Goal: Find specific fact: Find specific fact

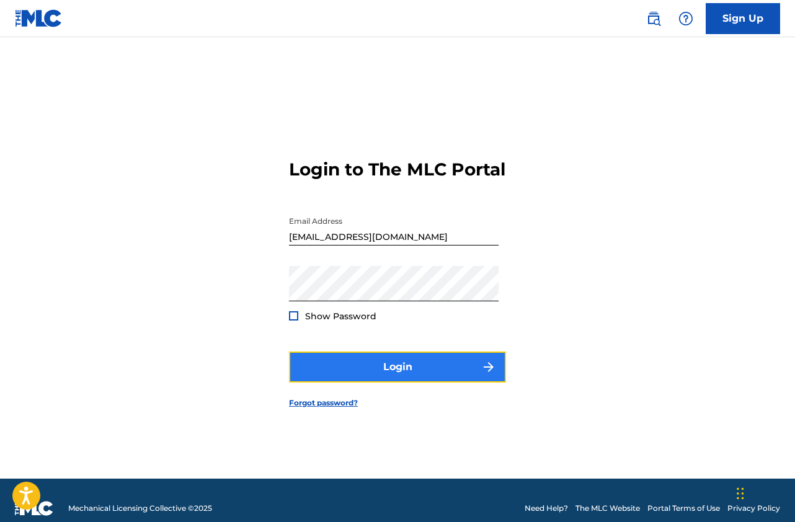
click at [379, 374] on button "Login" at bounding box center [397, 367] width 217 height 31
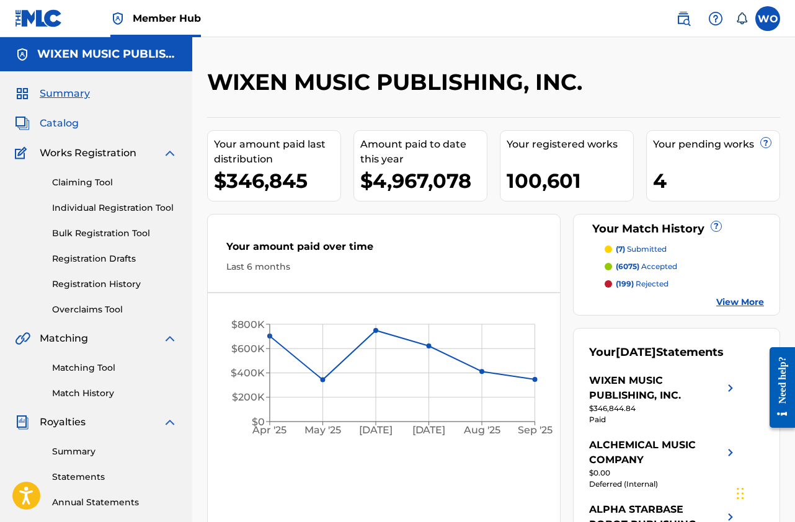
click at [53, 123] on span "Catalog" at bounding box center [59, 123] width 39 height 15
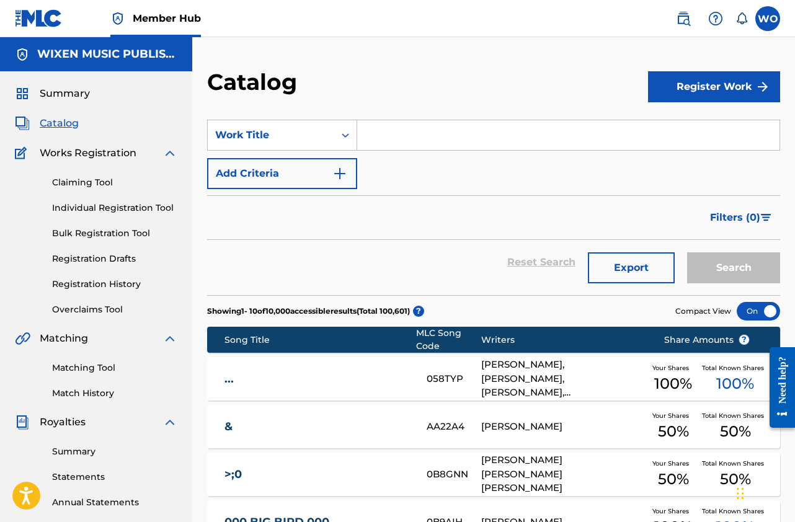
click at [372, 136] on input "Search Form" at bounding box center [568, 135] width 422 height 30
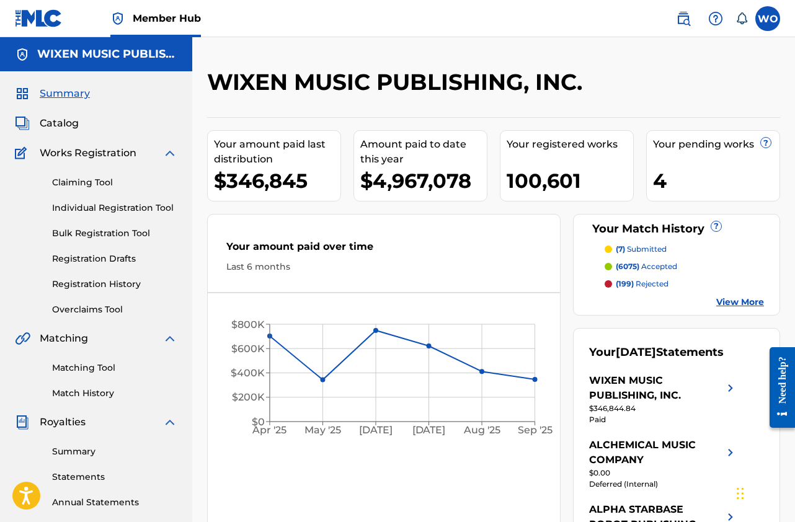
click at [50, 22] on img at bounding box center [39, 18] width 48 height 18
click at [678, 17] on img at bounding box center [683, 18] width 15 height 15
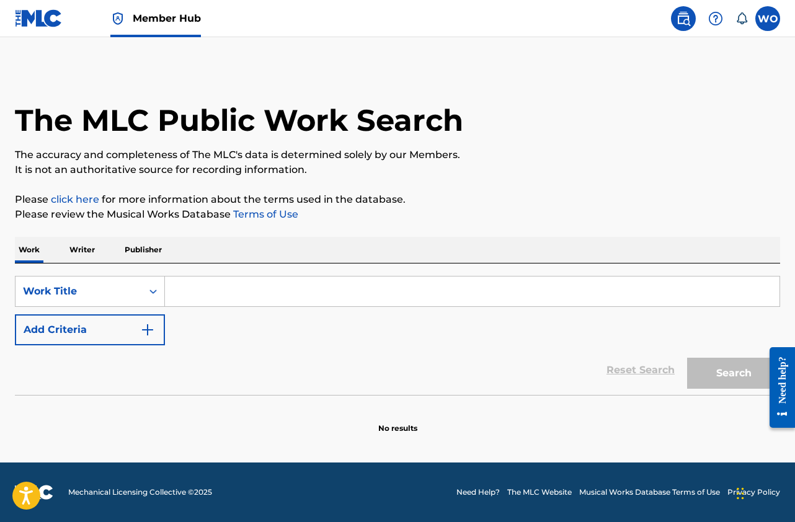
click at [214, 275] on div "SearchWithCriteriac8f8c390-a59c-46c9-a137-521de676bd0b Work Title Add Criteria …" at bounding box center [397, 329] width 765 height 131
click at [153, 251] on p "Publisher" at bounding box center [143, 250] width 45 height 26
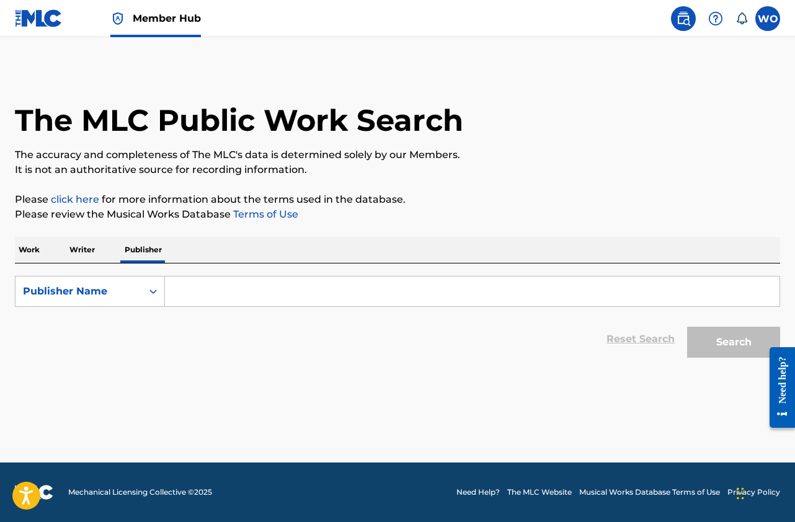
click at [190, 283] on input "Search Form" at bounding box center [472, 292] width 615 height 30
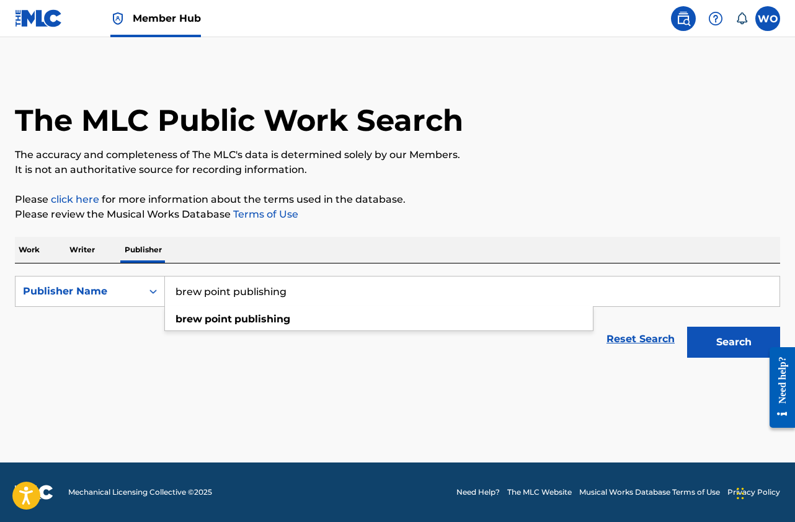
type input "brew point publishing"
click at [687, 327] on button "Search" at bounding box center [733, 342] width 93 height 31
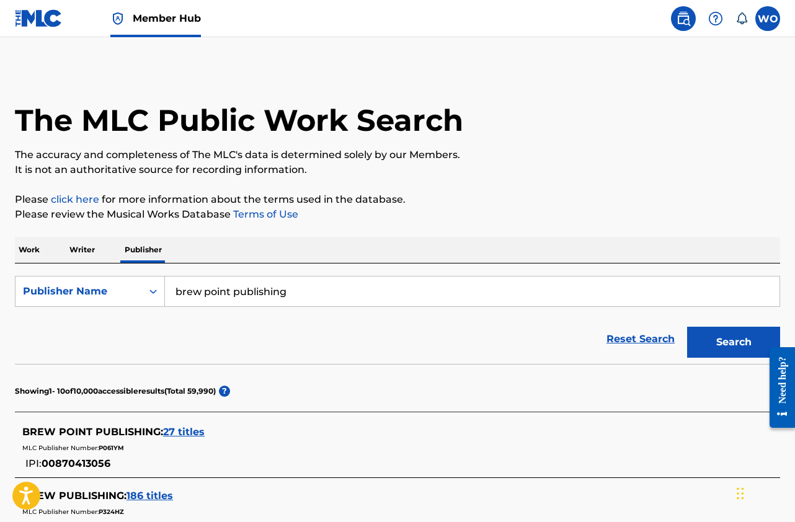
scroll to position [62, 0]
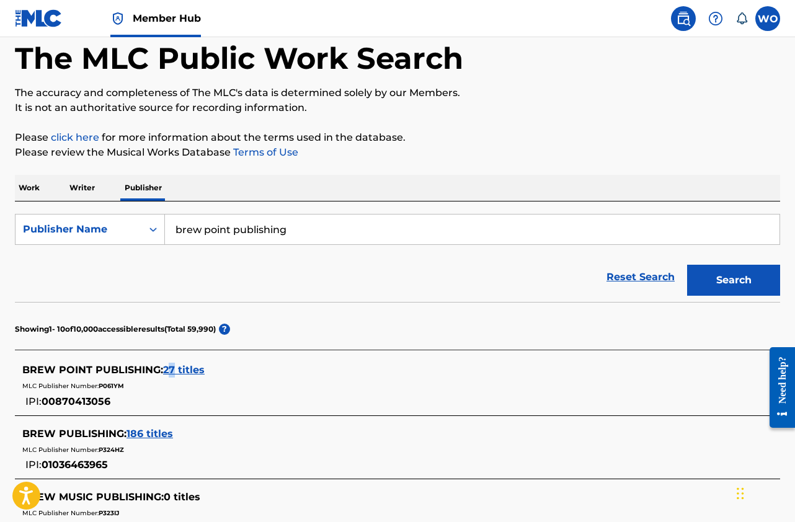
drag, startPoint x: 177, startPoint y: 368, endPoint x: 163, endPoint y: 374, distance: 15.0
click at [163, 374] on div "BREW POINT PUBLISHING : 27 titles" at bounding box center [381, 370] width 718 height 15
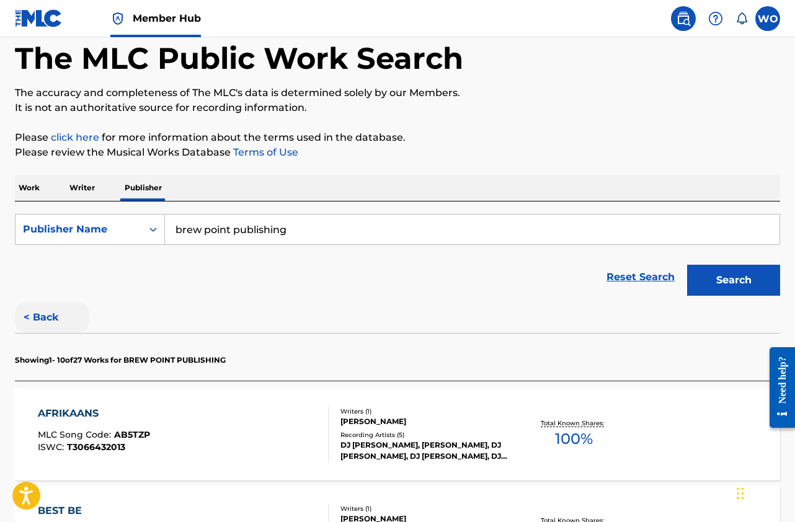
click at [42, 312] on button "< Back" at bounding box center [52, 317] width 74 height 31
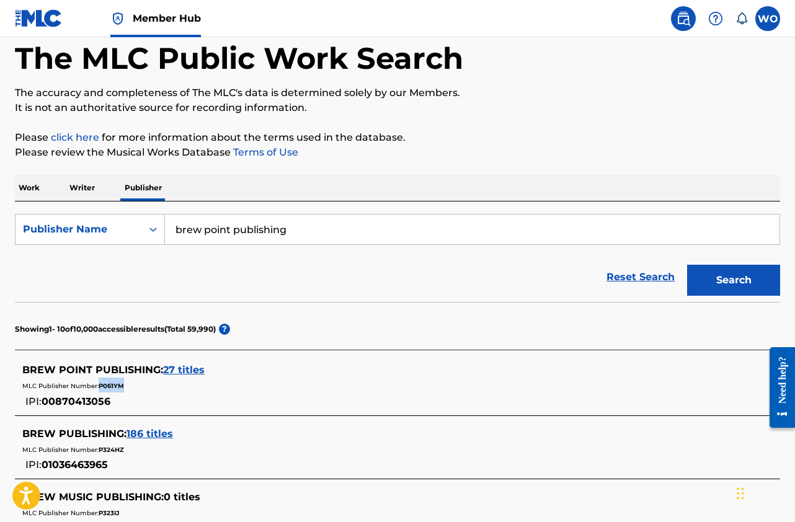
drag, startPoint x: 128, startPoint y: 385, endPoint x: 101, endPoint y: 388, distance: 27.5
click at [101, 388] on div "MLC Publisher Number: P061YM" at bounding box center [381, 385] width 718 height 15
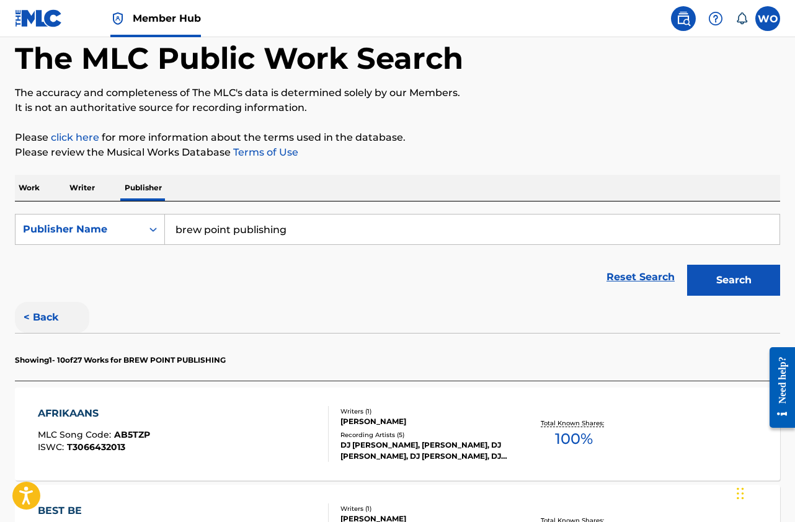
click at [32, 319] on button "< Back" at bounding box center [52, 317] width 74 height 31
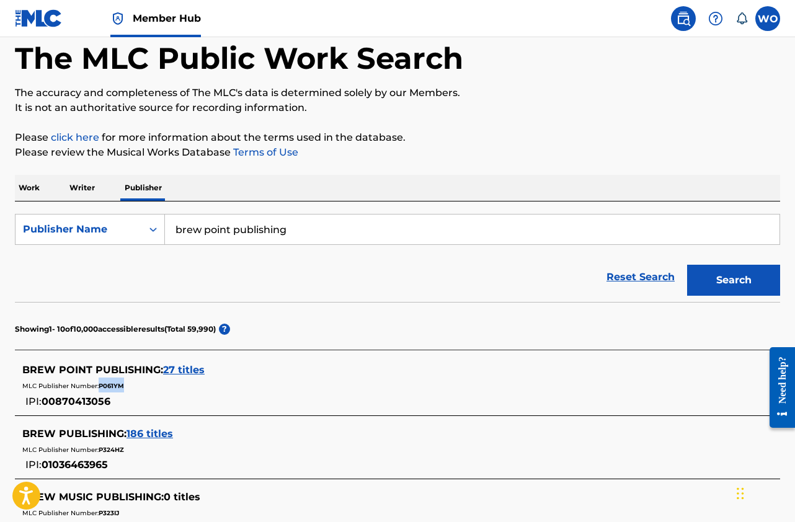
copy span "P061YM"
drag, startPoint x: 128, startPoint y: 383, endPoint x: 99, endPoint y: 383, distance: 29.8
click at [99, 383] on div "MLC Publisher Number: P061YM" at bounding box center [381, 385] width 718 height 15
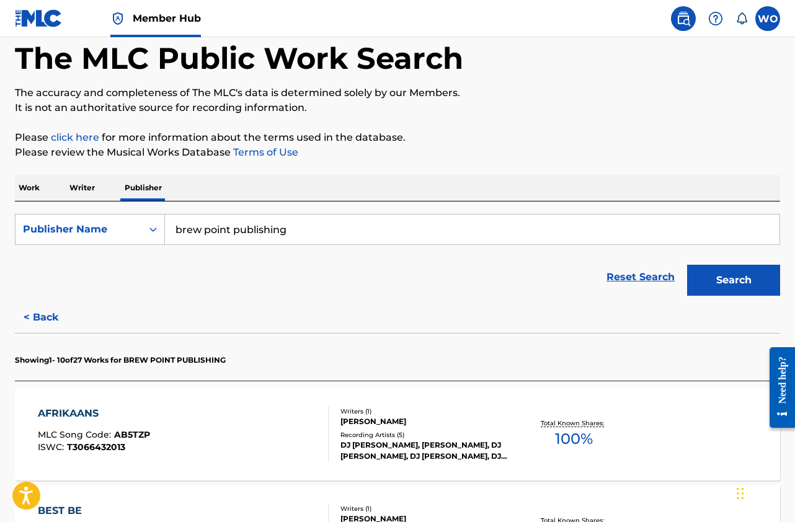
click at [187, 448] on div "AFRIKAANS MLC Song Code : AB5TZP ISWC : T3066432013" at bounding box center [183, 434] width 291 height 56
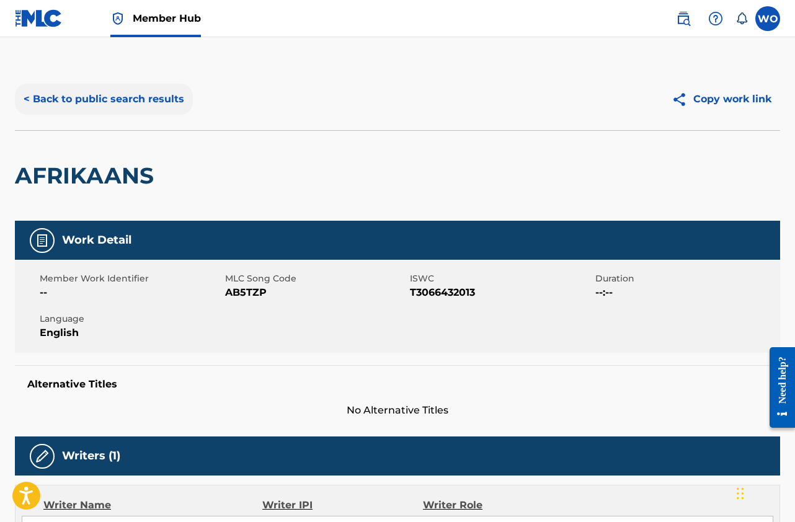
click at [122, 92] on button "< Back to public search results" at bounding box center [104, 99] width 178 height 31
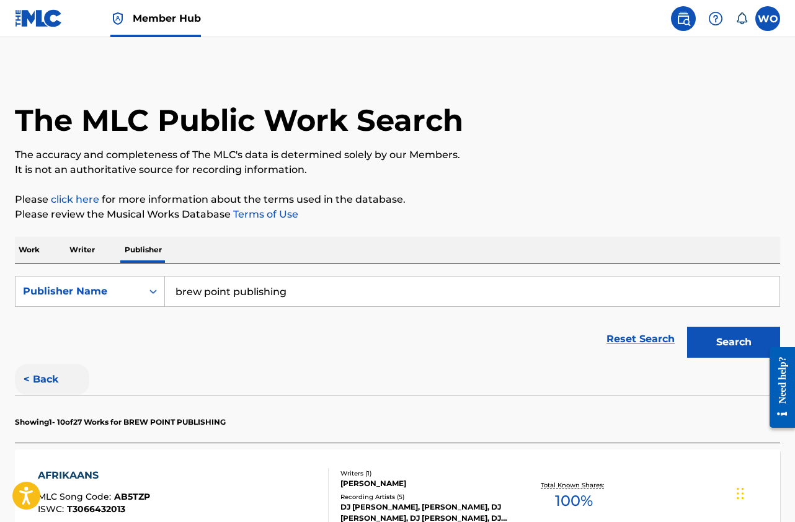
click at [41, 372] on button "< Back" at bounding box center [52, 379] width 74 height 31
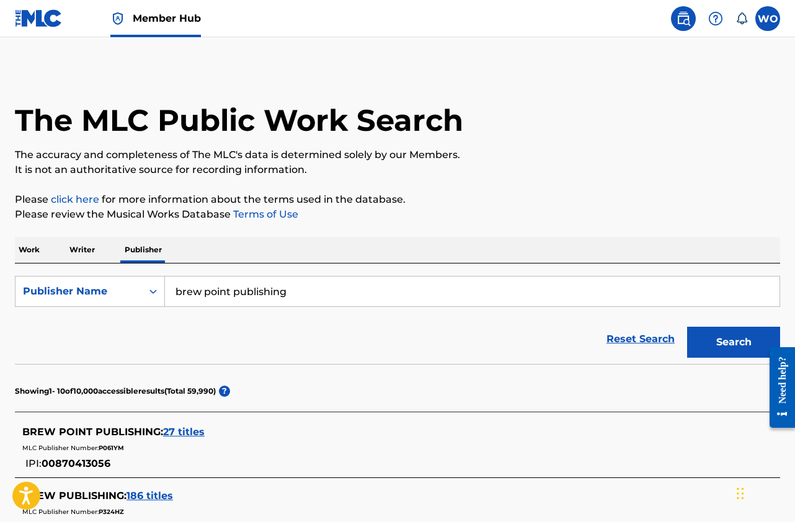
scroll to position [124, 0]
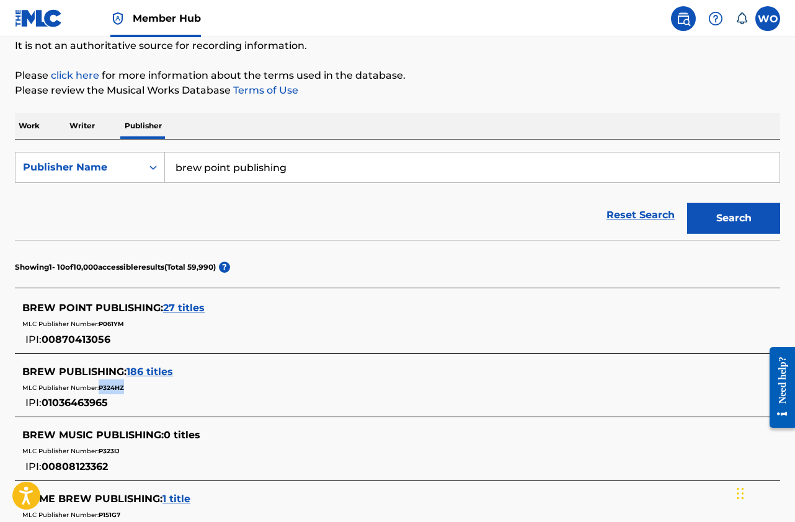
copy span "P324HZ"
drag, startPoint x: 127, startPoint y: 389, endPoint x: 100, endPoint y: 390, distance: 27.3
click at [100, 390] on div "MLC Publisher Number: P324HZ" at bounding box center [381, 387] width 718 height 15
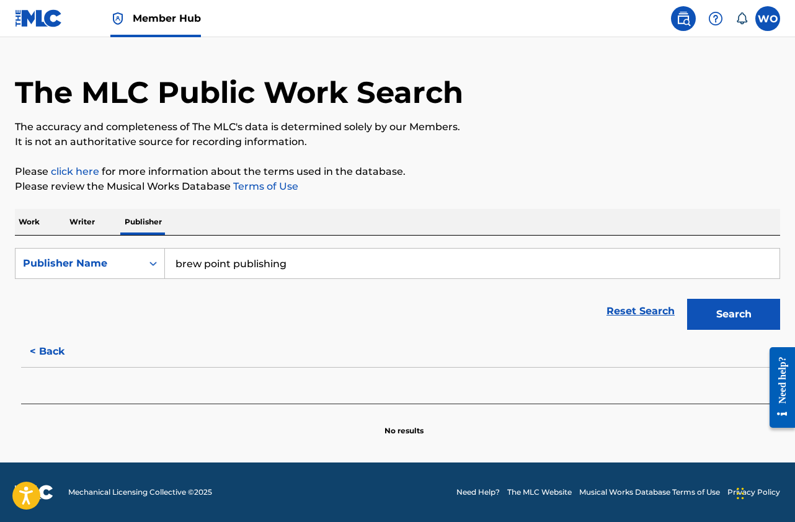
scroll to position [28, 0]
click at [51, 350] on button "< Back" at bounding box center [52, 351] width 74 height 31
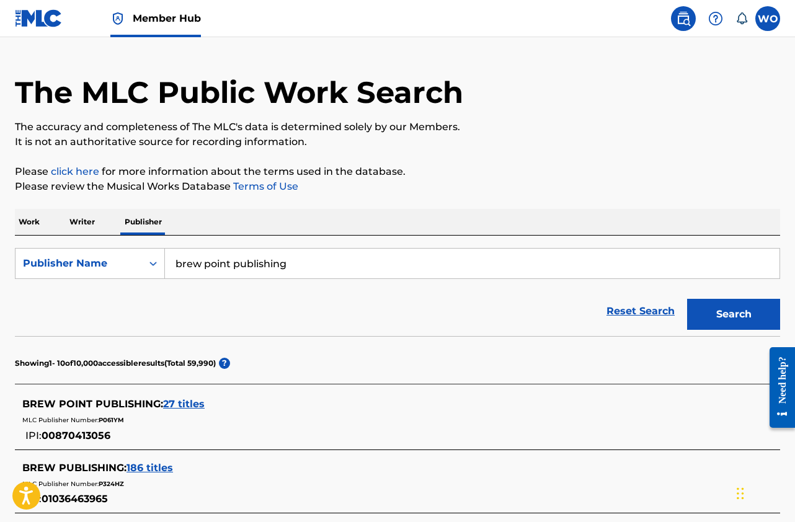
click at [159, 471] on span "186 titles" at bounding box center [150, 468] width 47 height 12
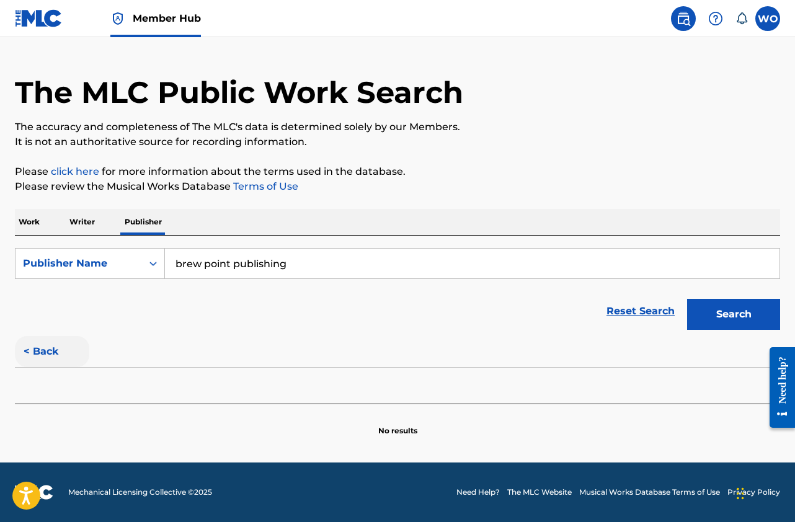
click at [51, 345] on button "< Back" at bounding box center [52, 351] width 74 height 31
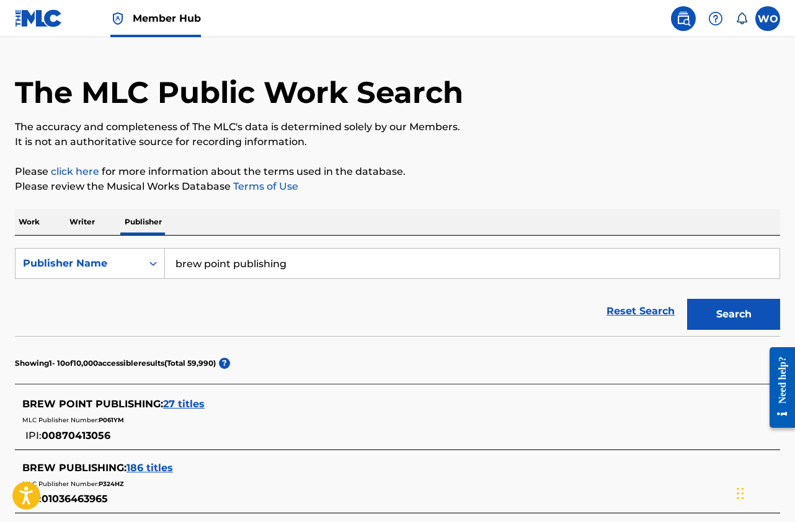
click at [147, 461] on div "BREW PUBLISHING : 186 titles" at bounding box center [381, 468] width 718 height 15
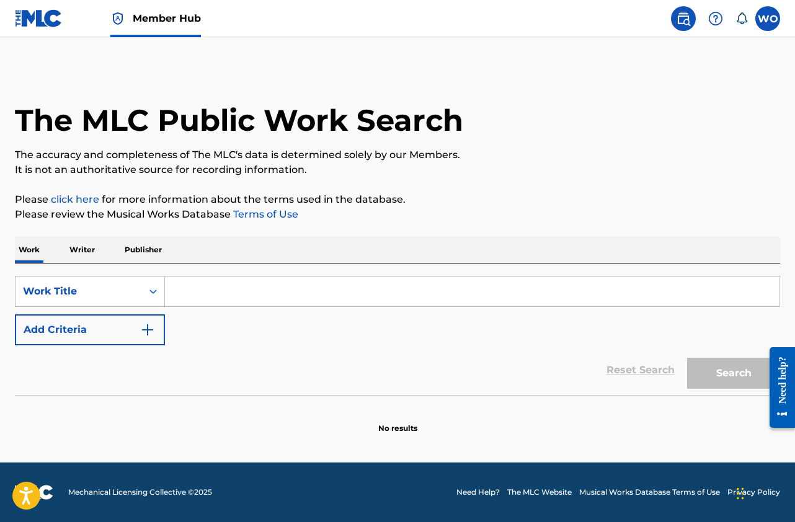
click at [123, 257] on p "Publisher" at bounding box center [143, 250] width 45 height 26
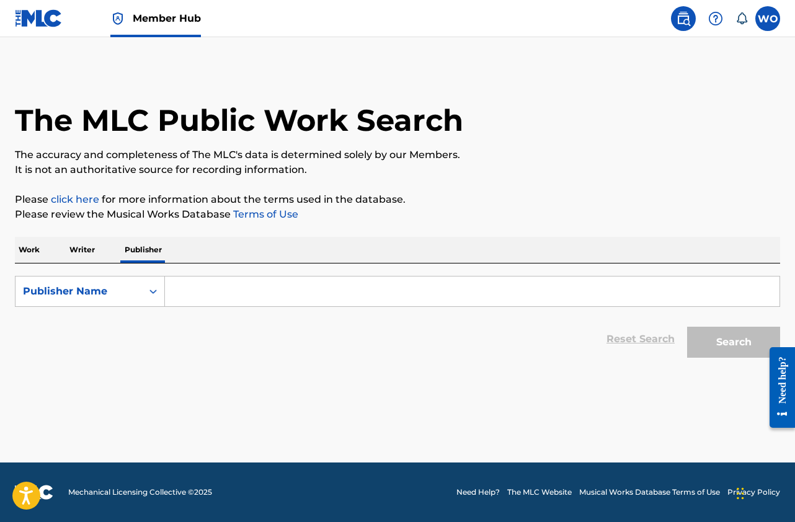
click at [213, 280] on input "Search Form" at bounding box center [472, 292] width 615 height 30
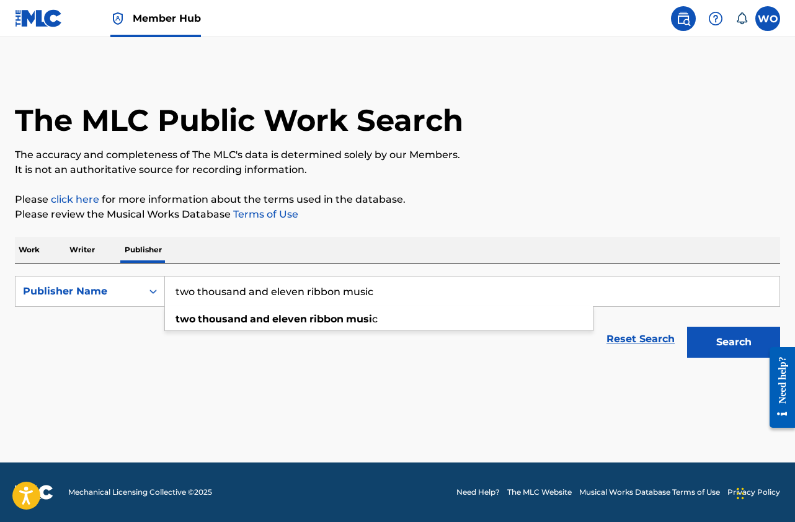
click at [687, 327] on button "Search" at bounding box center [733, 342] width 93 height 31
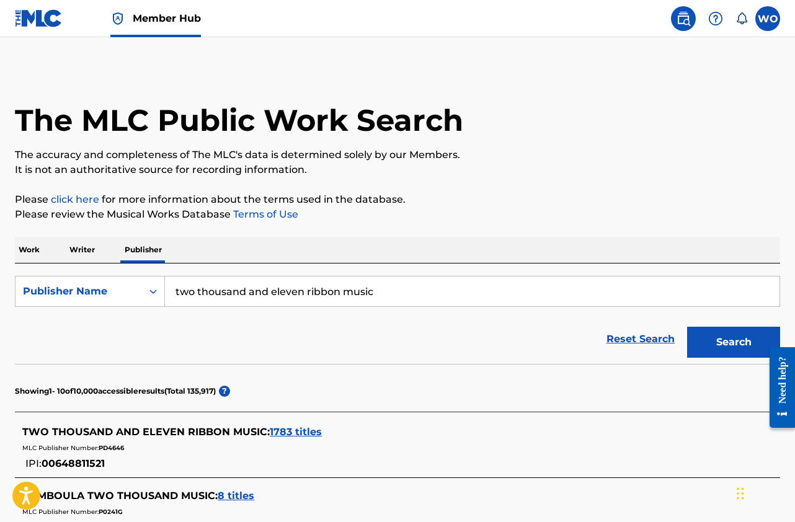
scroll to position [62, 0]
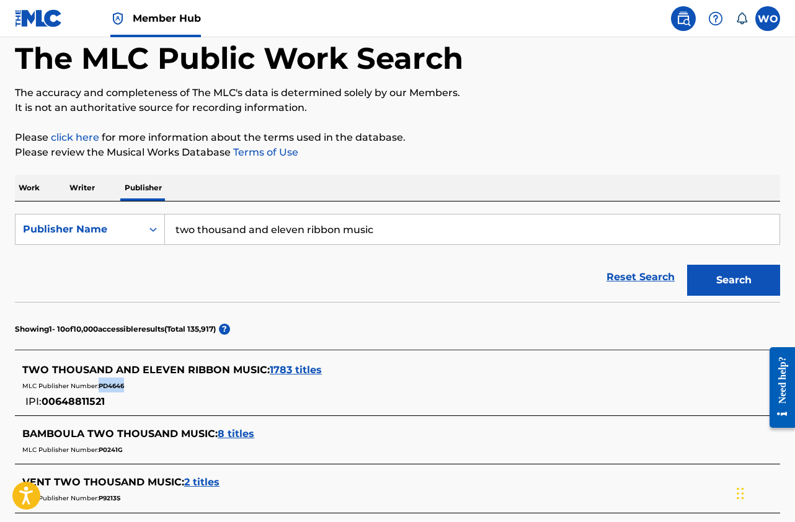
drag, startPoint x: 127, startPoint y: 383, endPoint x: 101, endPoint y: 385, distance: 26.2
click at [101, 385] on div "MLC Publisher Number: PD4646" at bounding box center [381, 385] width 718 height 15
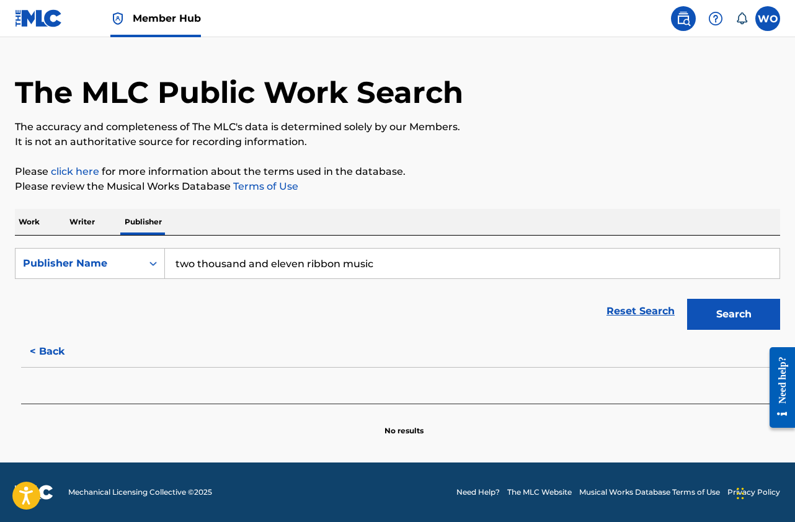
scroll to position [28, 0]
drag, startPoint x: 386, startPoint y: 261, endPoint x: 45, endPoint y: 252, distance: 340.6
click at [45, 252] on div "SearchWithCriteriac6ba1db1-53b9-425e-a341-eca184d4c9dd Publisher Name two thous…" at bounding box center [397, 263] width 765 height 31
type input "21st century ribbon music"
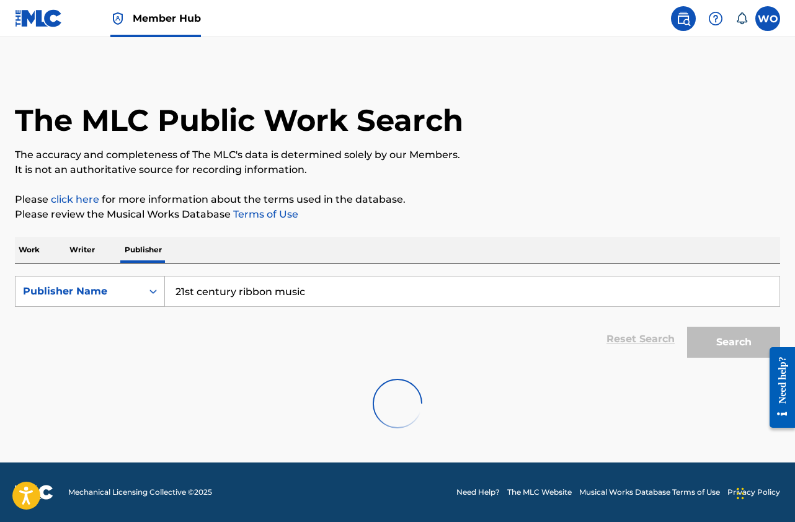
scroll to position [0, 0]
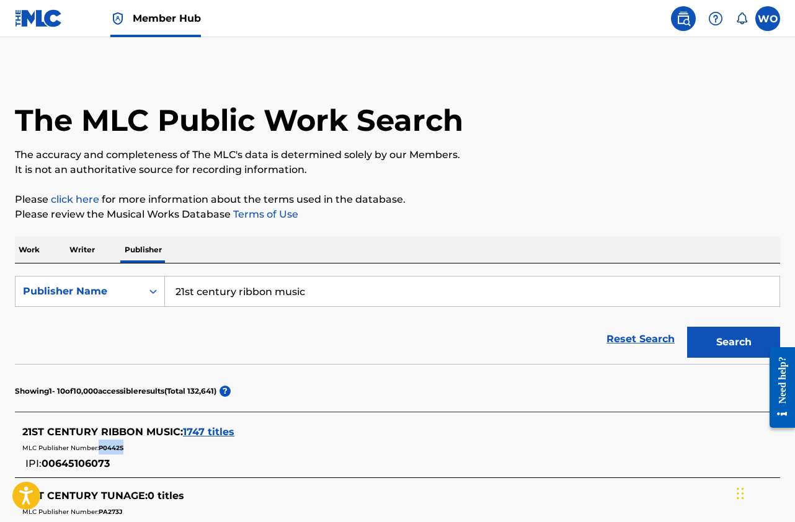
copy span "P0442S"
drag, startPoint x: 127, startPoint y: 450, endPoint x: 100, endPoint y: 448, distance: 26.7
click at [100, 448] on div "MLC Publisher Number: P0442S" at bounding box center [381, 447] width 718 height 15
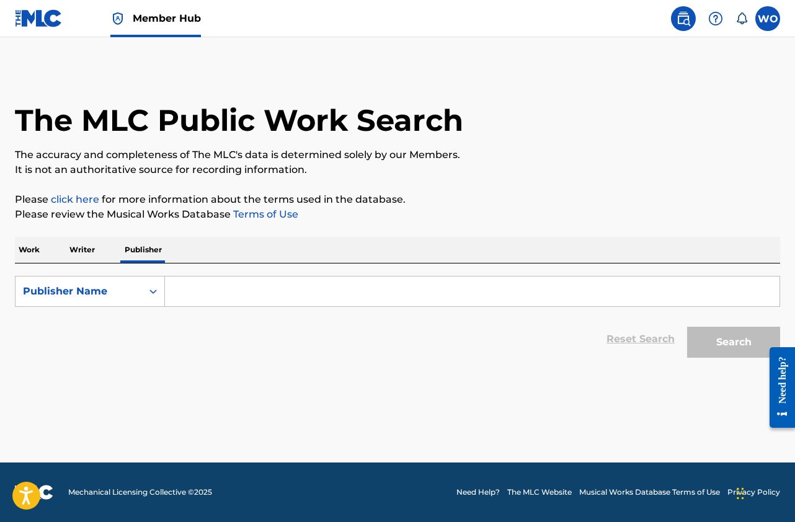
click at [183, 288] on input "Search Form" at bounding box center [472, 292] width 615 height 30
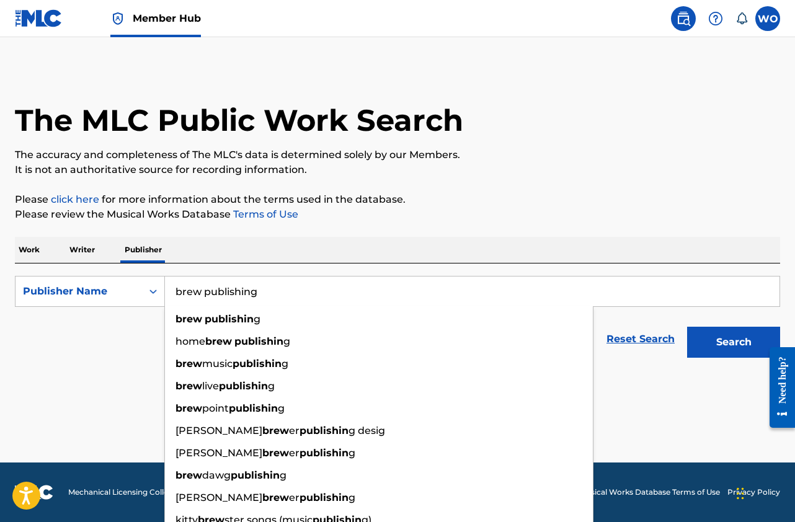
type input "brew publishing"
click at [687, 327] on button "Search" at bounding box center [733, 342] width 93 height 31
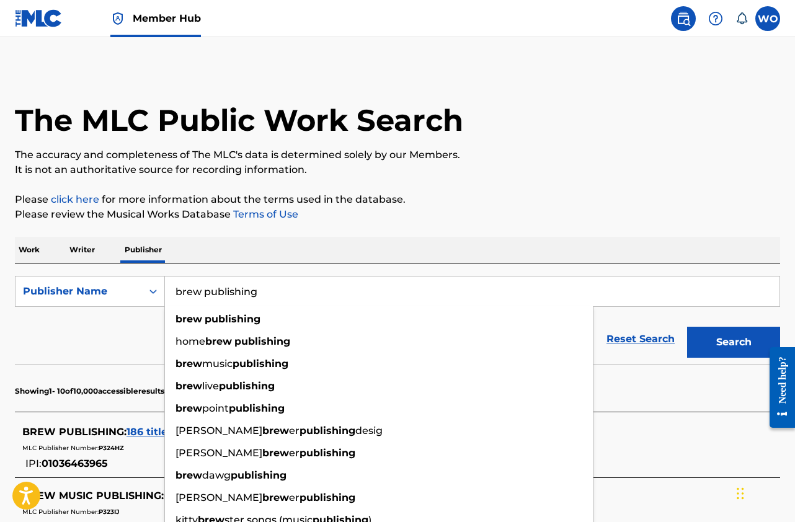
click at [66, 355] on div "Reset Search Search" at bounding box center [397, 339] width 765 height 50
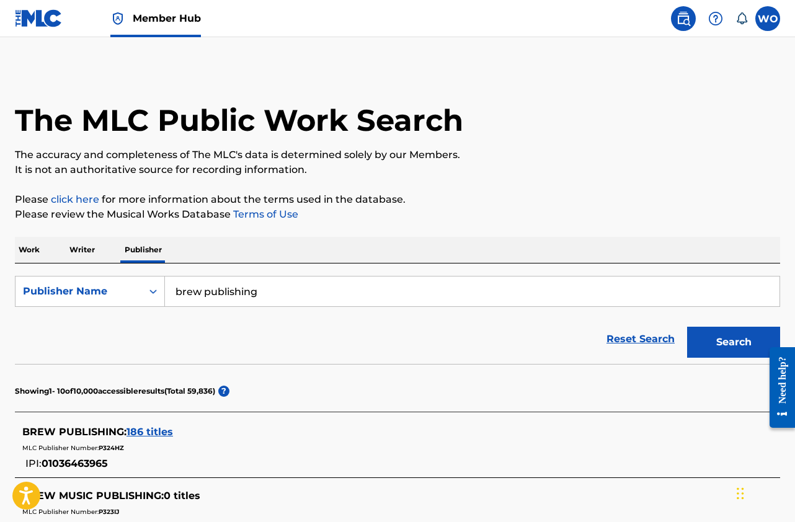
click at [158, 429] on span "186 titles" at bounding box center [150, 432] width 47 height 12
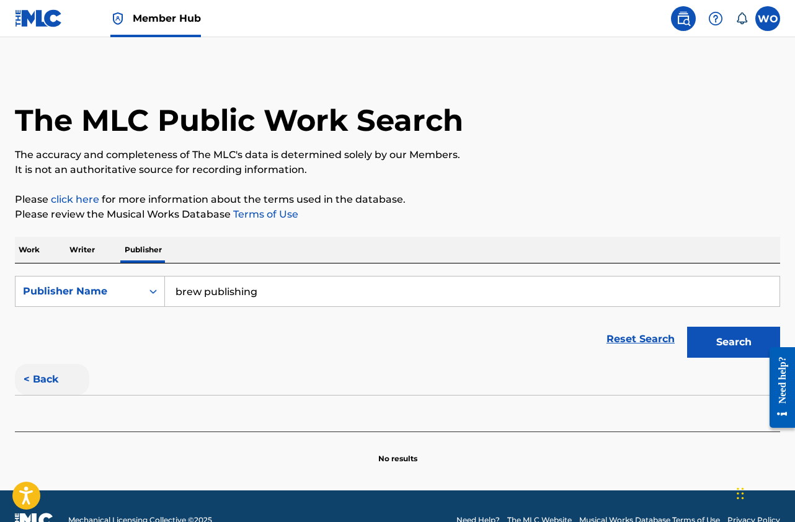
click at [63, 367] on button "< Back" at bounding box center [52, 379] width 74 height 31
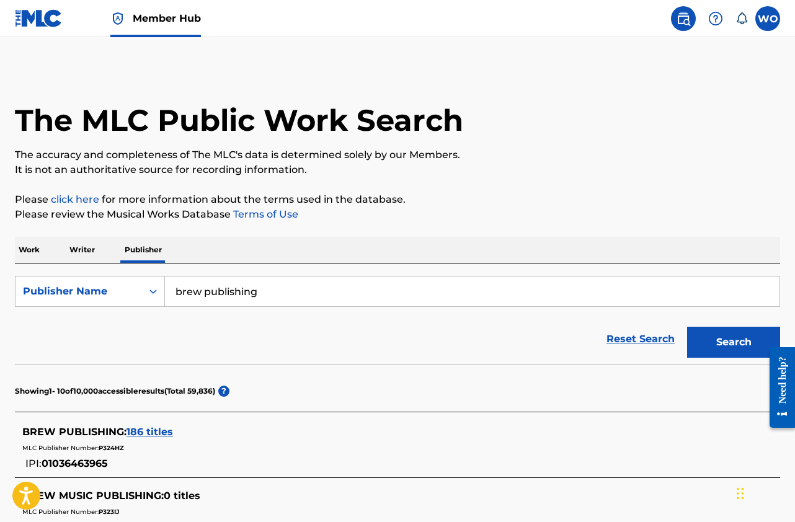
click at [137, 422] on div "BREW PUBLISHING : 186 titles MLC Publisher Number: P324HZ IPI: 01036463965" at bounding box center [397, 448] width 765 height 59
click at [137, 426] on span "186 titles" at bounding box center [150, 432] width 47 height 12
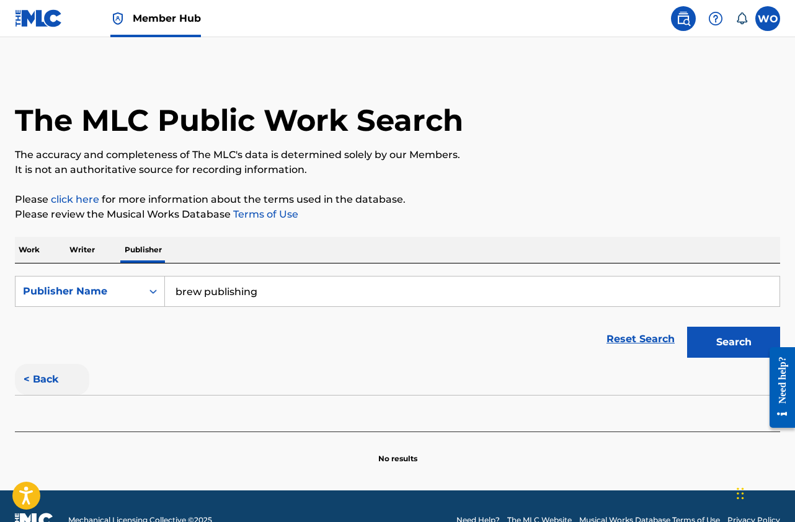
click at [55, 385] on button "< Back" at bounding box center [52, 379] width 74 height 31
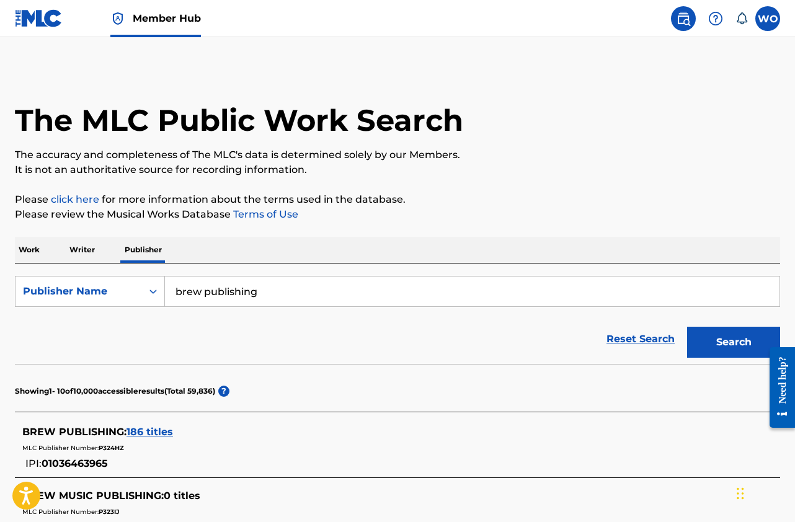
scroll to position [186, 0]
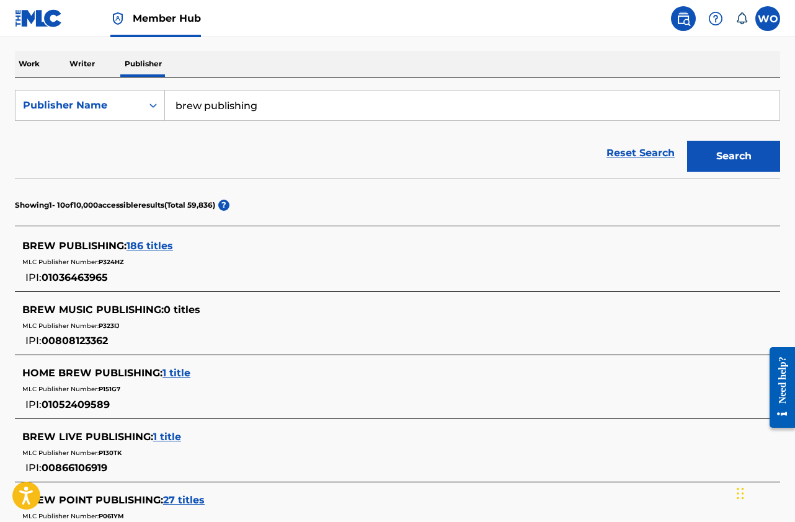
click at [89, 275] on span "01036463965" at bounding box center [75, 278] width 66 height 12
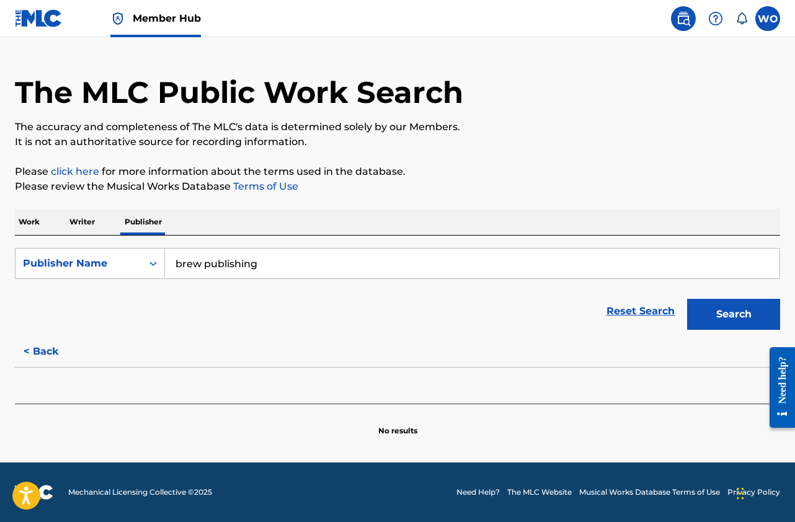
click at [89, 275] on div "Publisher Name" at bounding box center [79, 264] width 127 height 24
click at [259, 303] on div "Reset Search Search" at bounding box center [397, 312] width 765 height 50
click at [45, 349] on button "< Back" at bounding box center [52, 351] width 74 height 31
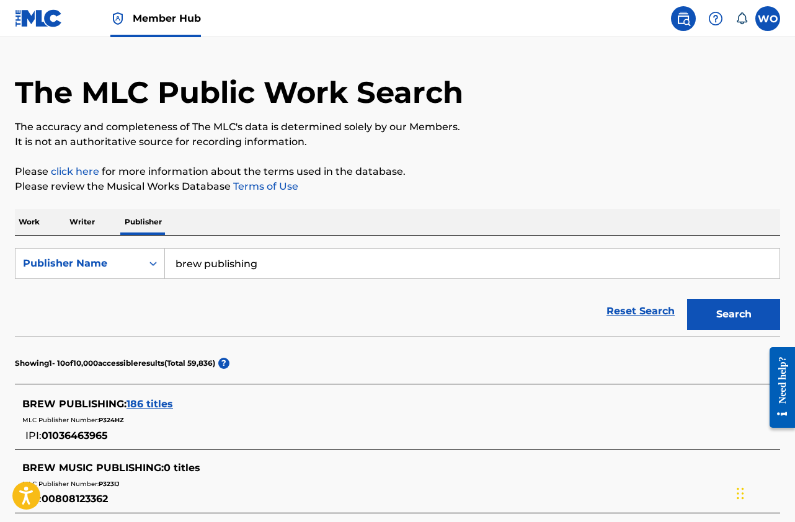
scroll to position [90, 0]
